Goal: Connect with others: Connect with others

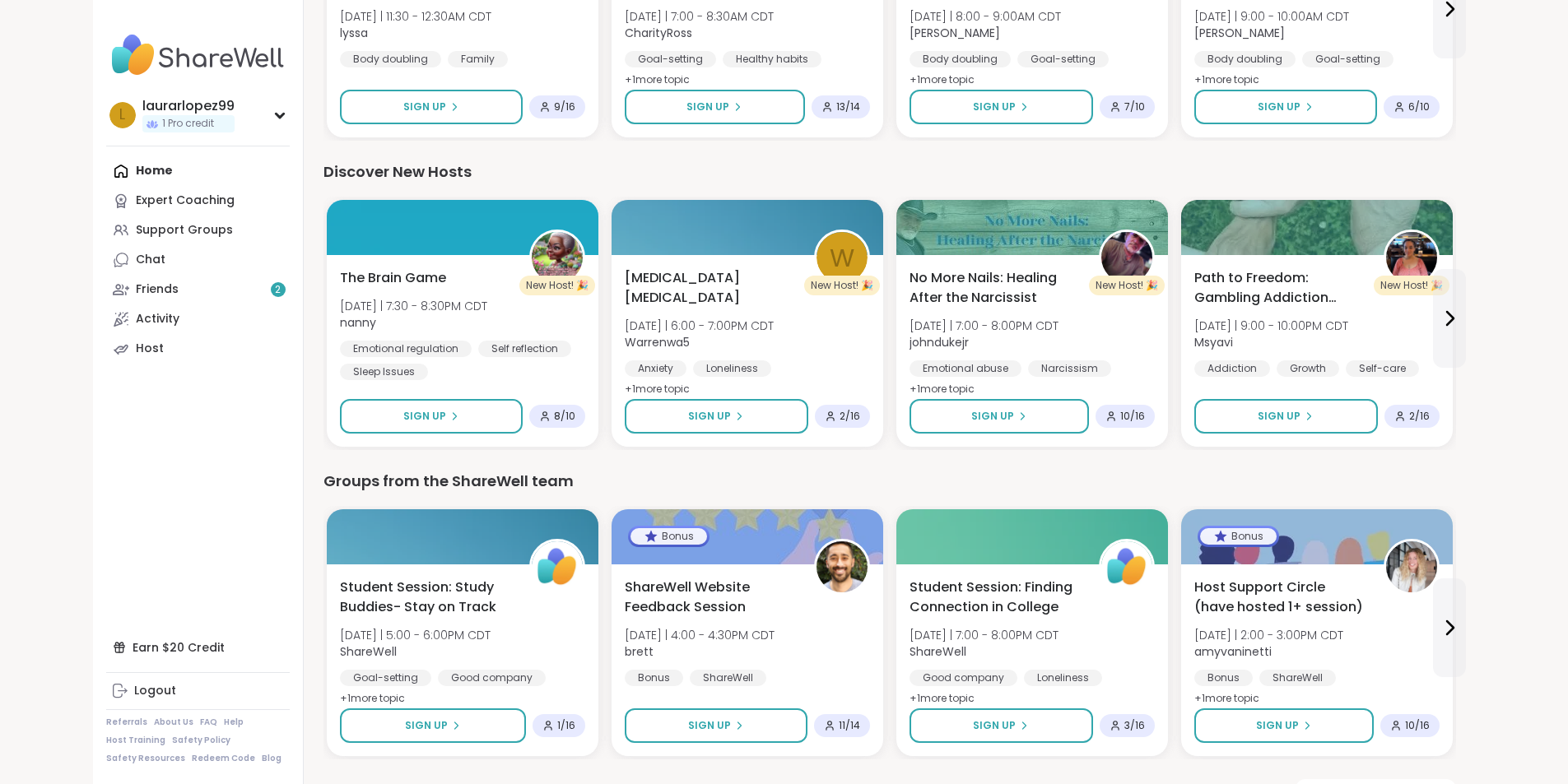
scroll to position [1609, 0]
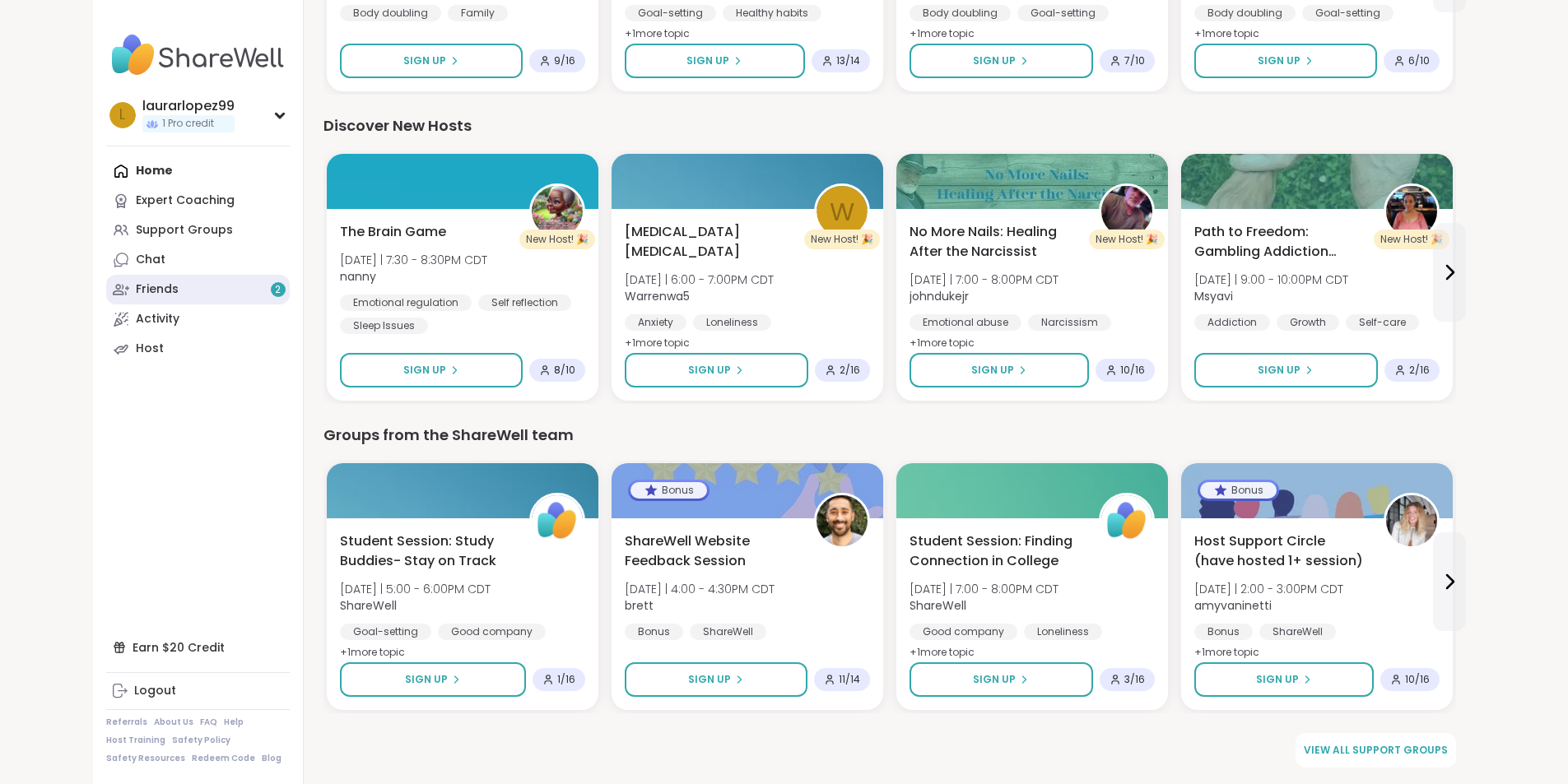
click at [143, 279] on link "Friends 2" at bounding box center [198, 289] width 184 height 29
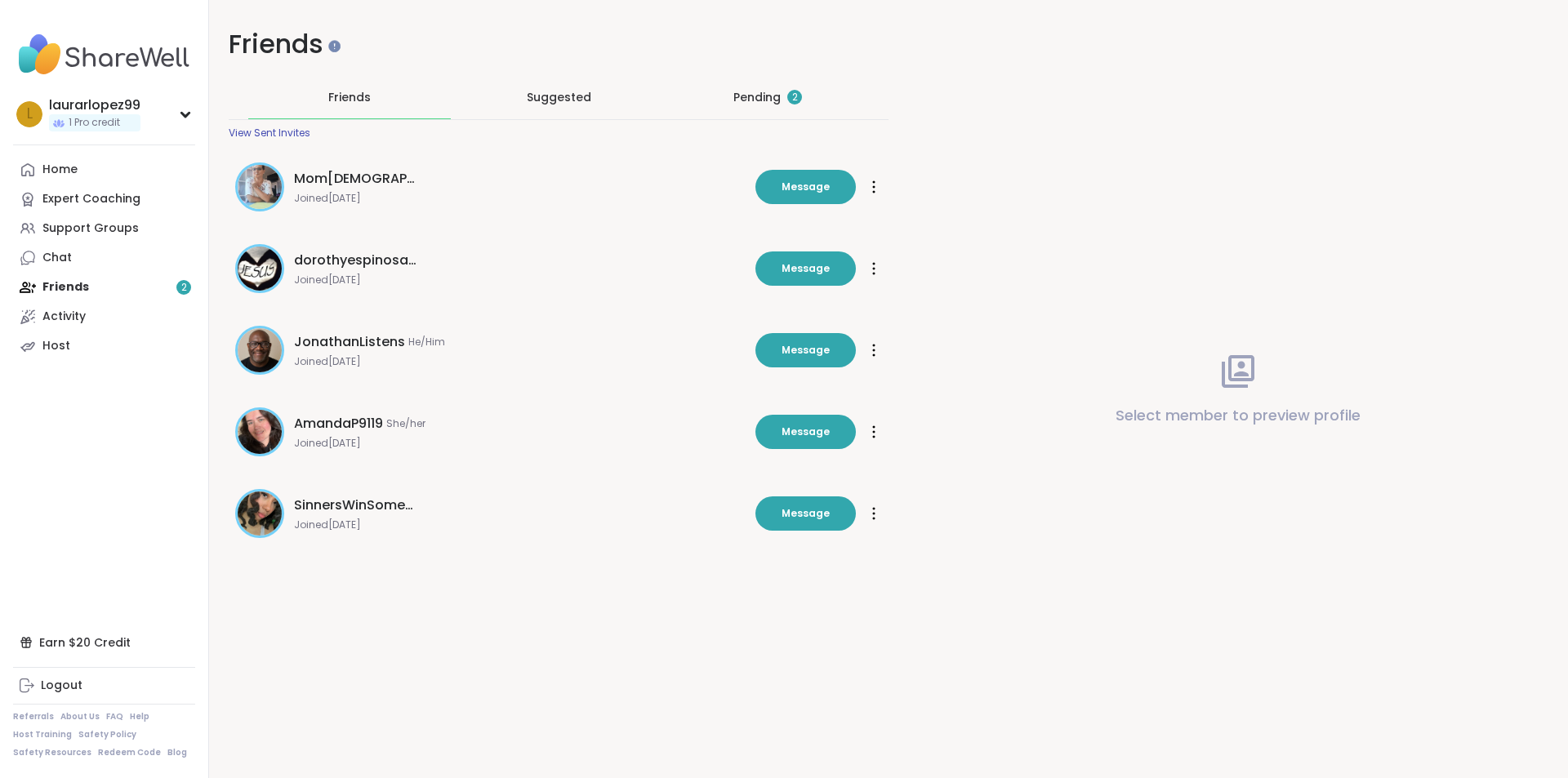
click at [768, 98] on div "Pending 2" at bounding box center [767, 97] width 68 height 16
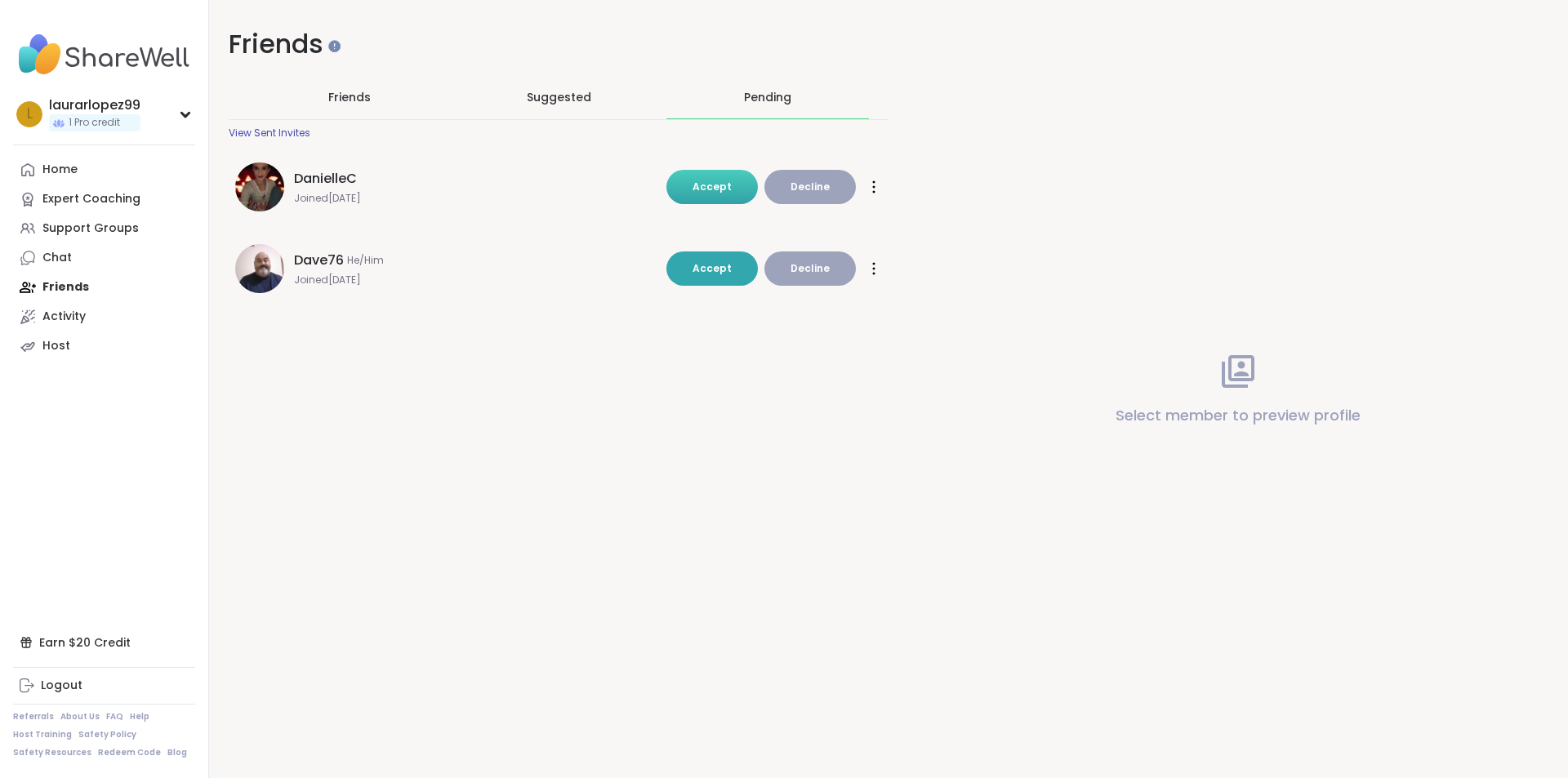
click at [726, 195] on button "Accept" at bounding box center [712, 187] width 91 height 35
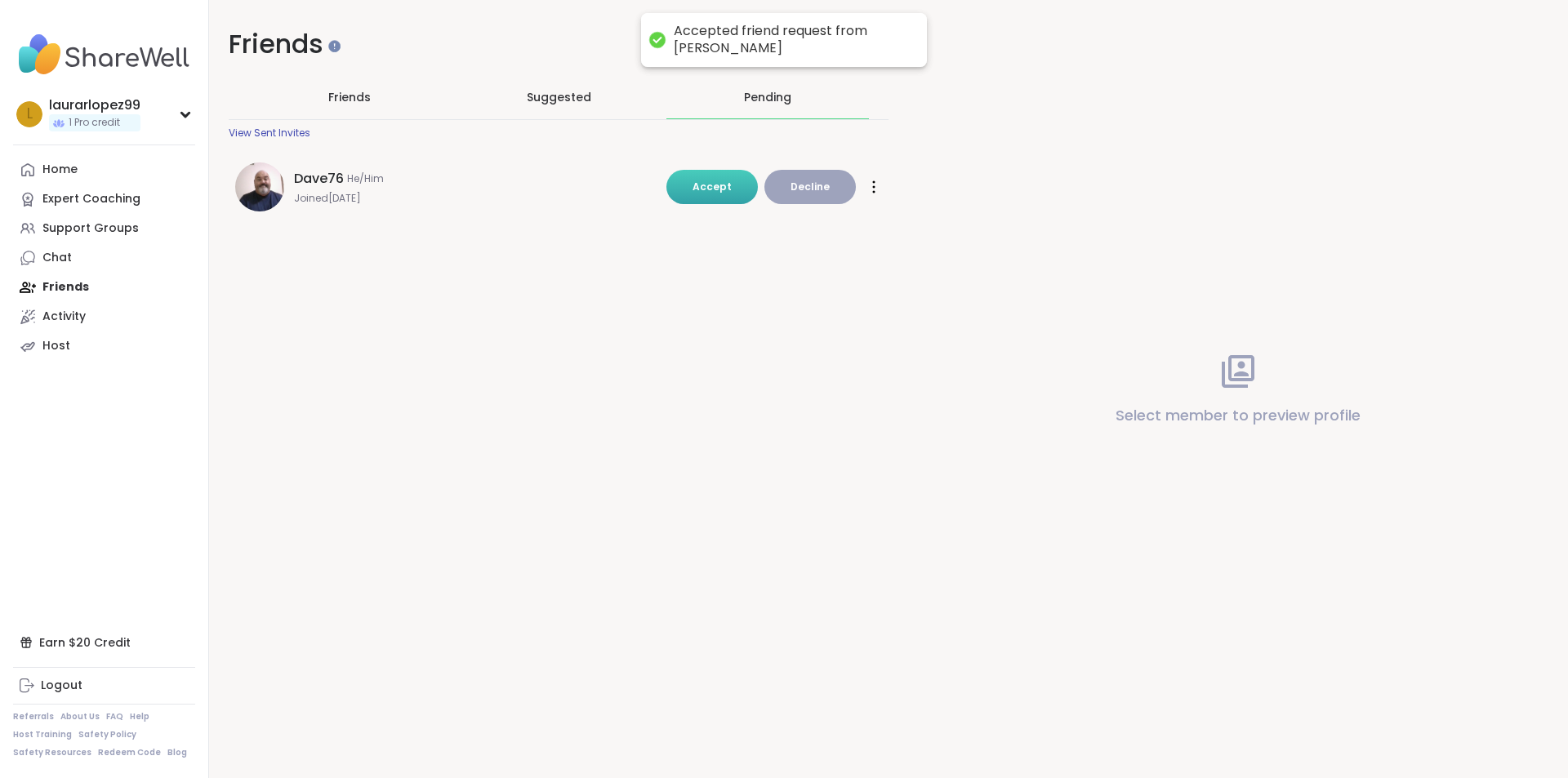
click at [703, 187] on span "Accept" at bounding box center [712, 187] width 39 height 14
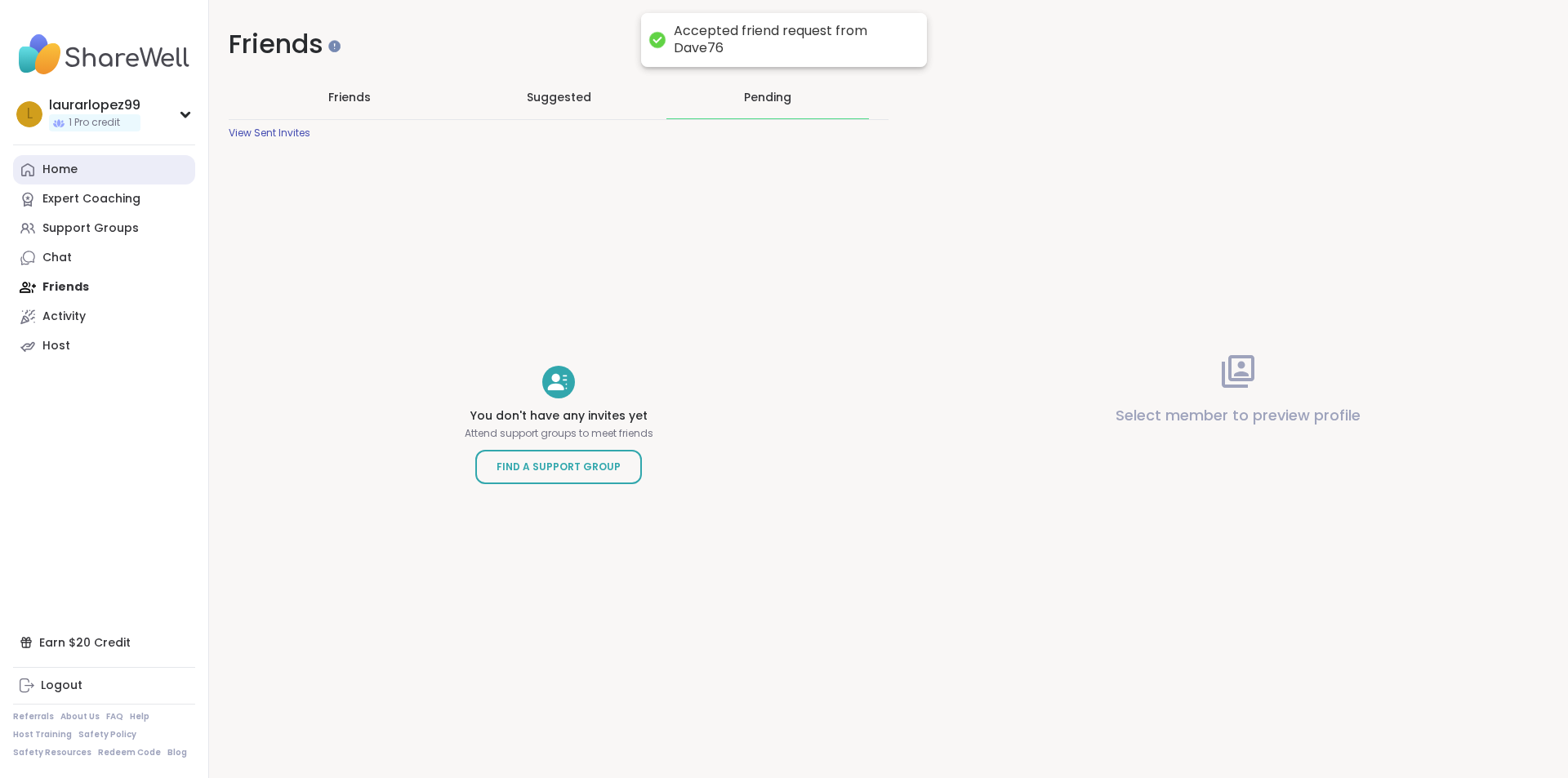
click at [120, 166] on link "Home" at bounding box center [104, 169] width 182 height 29
